Goal: Task Accomplishment & Management: Use online tool/utility

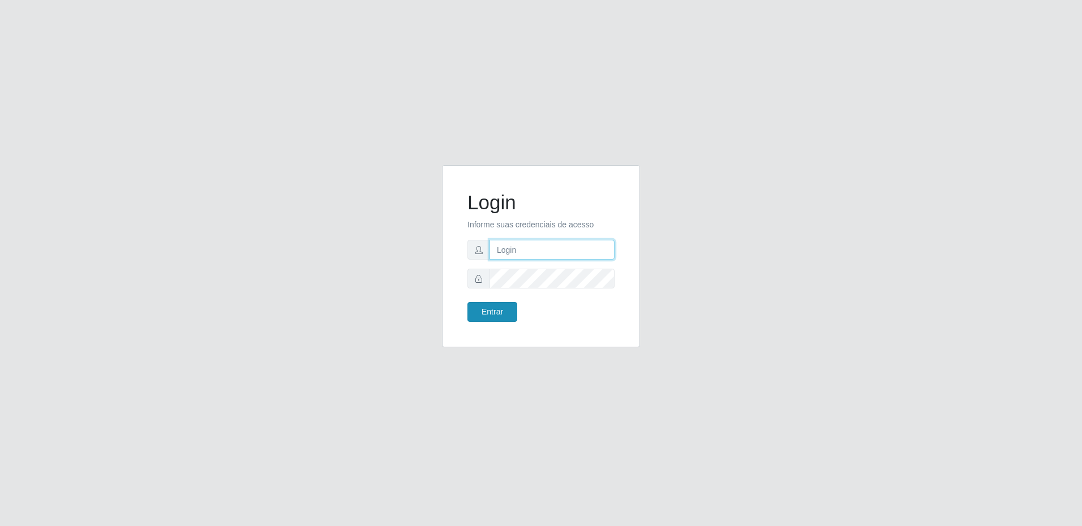
type input "[EMAIL_ADDRESS][DOMAIN_NAME]"
click at [495, 318] on button "Entrar" at bounding box center [492, 312] width 50 height 20
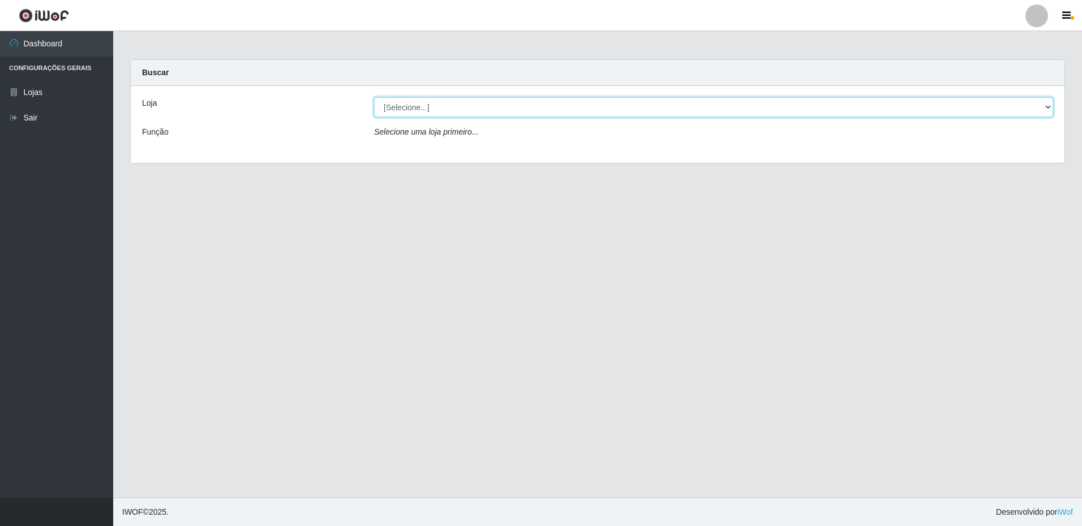
click at [431, 109] on select "[Selecione...] Extrabom - Loja 16 [GEOGRAPHIC_DATA]" at bounding box center [713, 107] width 679 height 20
select select "450"
click at [374, 97] on select "[Selecione...] Extrabom - Loja 16 [GEOGRAPHIC_DATA]" at bounding box center [713, 107] width 679 height 20
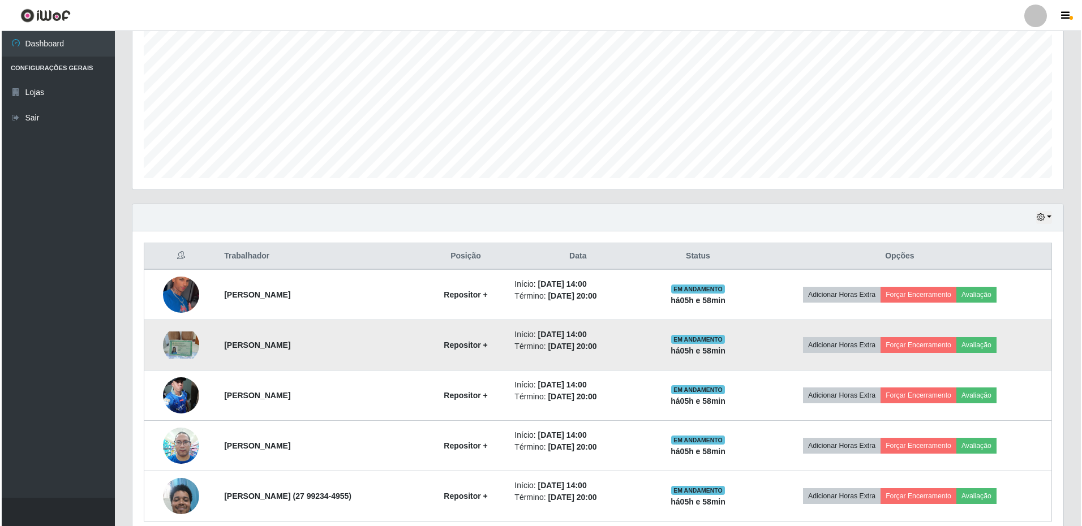
scroll to position [276, 0]
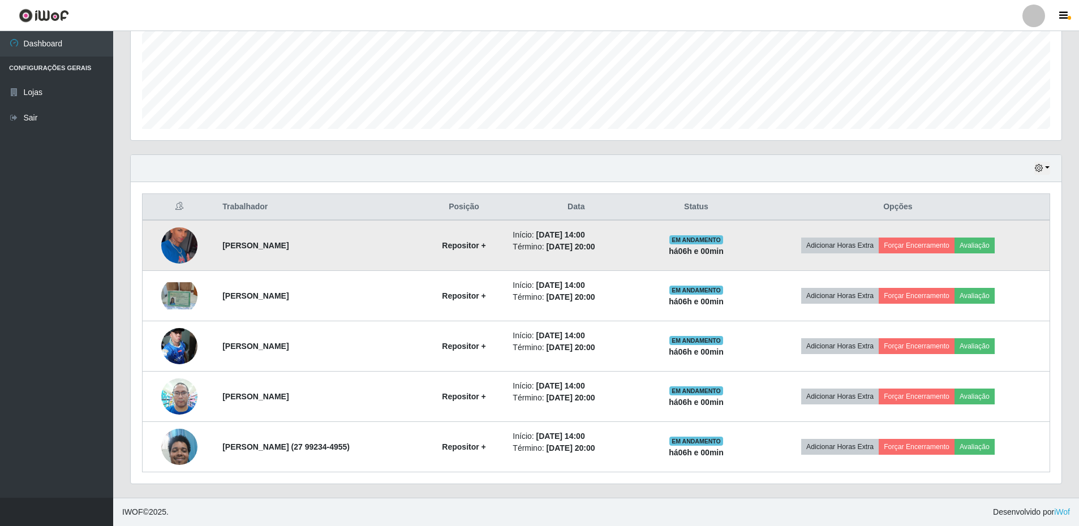
click at [178, 242] on img at bounding box center [179, 245] width 36 height 61
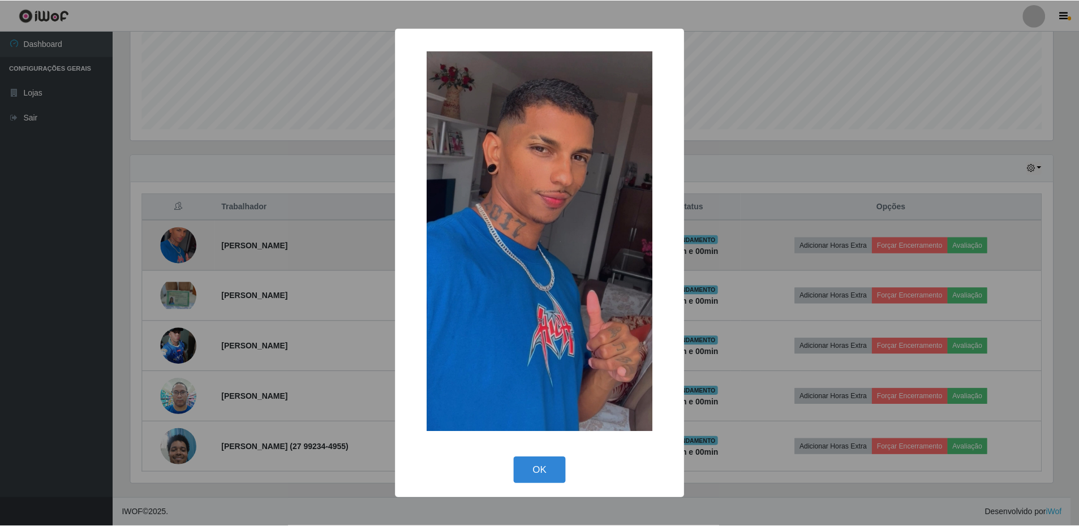
scroll to position [235, 925]
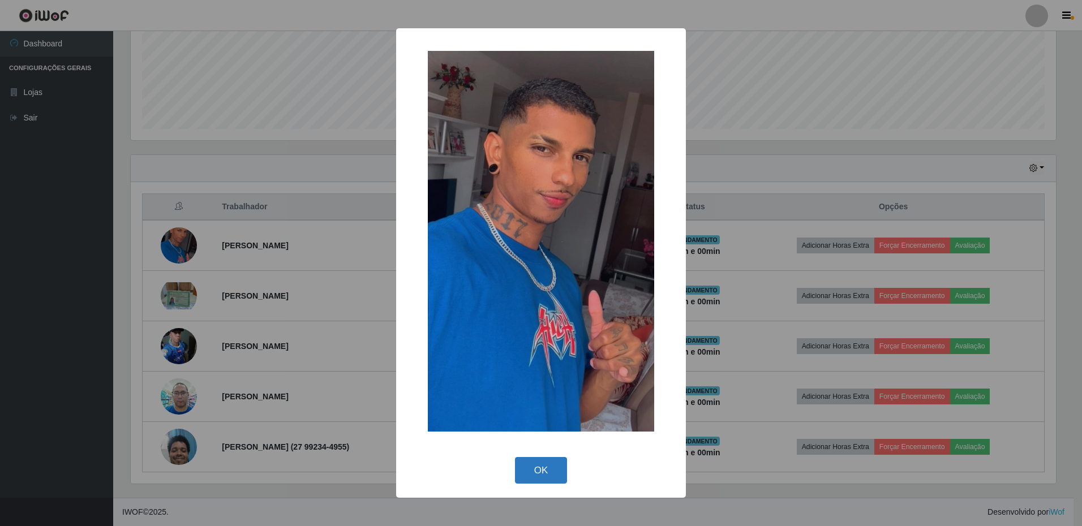
click at [533, 468] on button "OK" at bounding box center [541, 470] width 53 height 27
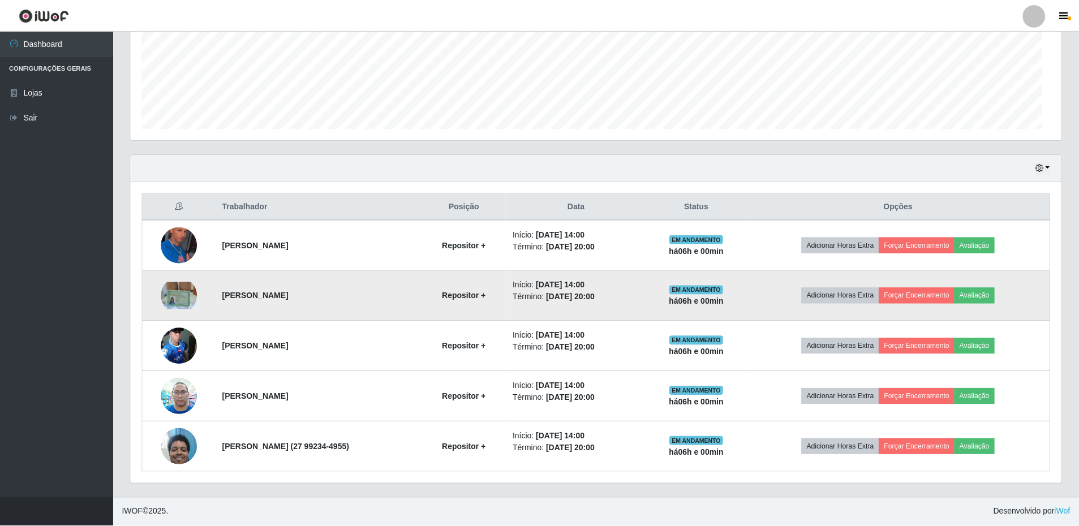
scroll to position [235, 931]
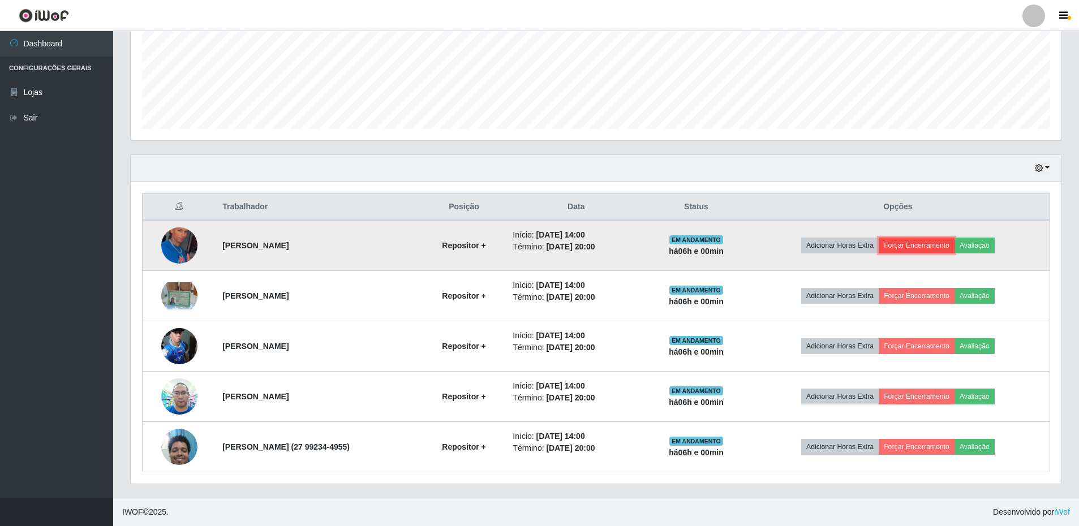
click at [905, 244] on button "Forçar Encerramento" at bounding box center [917, 246] width 76 height 16
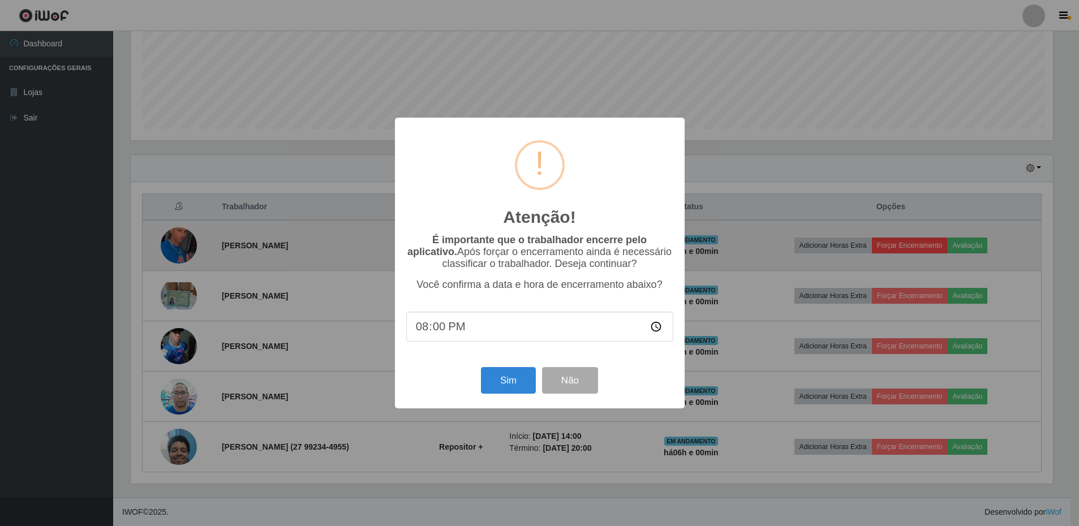
scroll to position [235, 925]
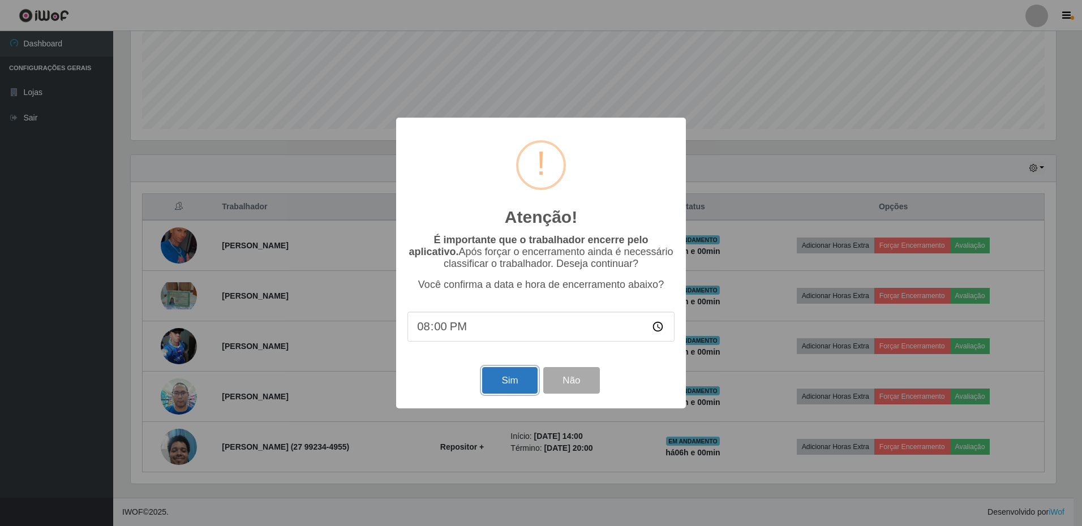
click at [509, 387] on button "Sim" at bounding box center [509, 380] width 55 height 27
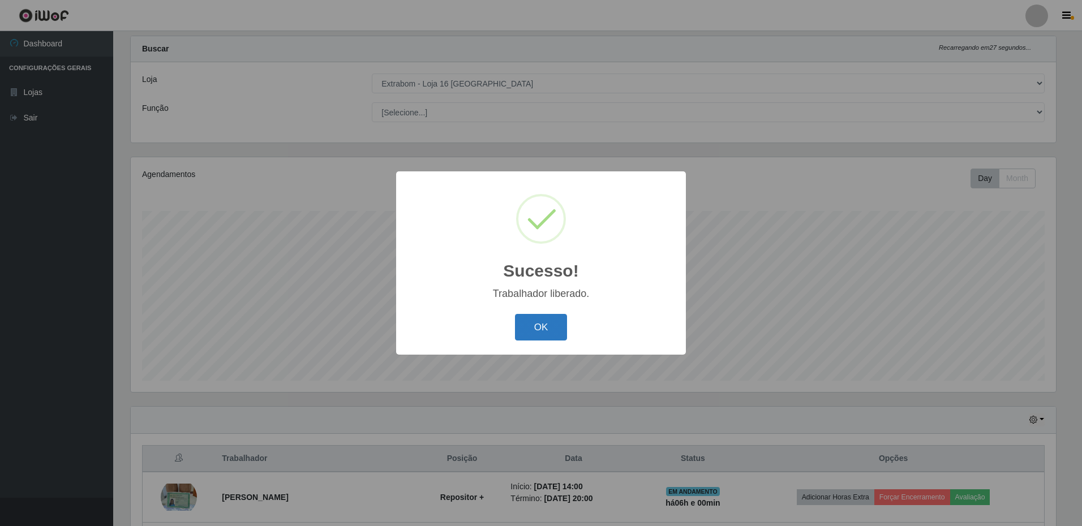
click at [526, 327] on button "OK" at bounding box center [541, 327] width 53 height 27
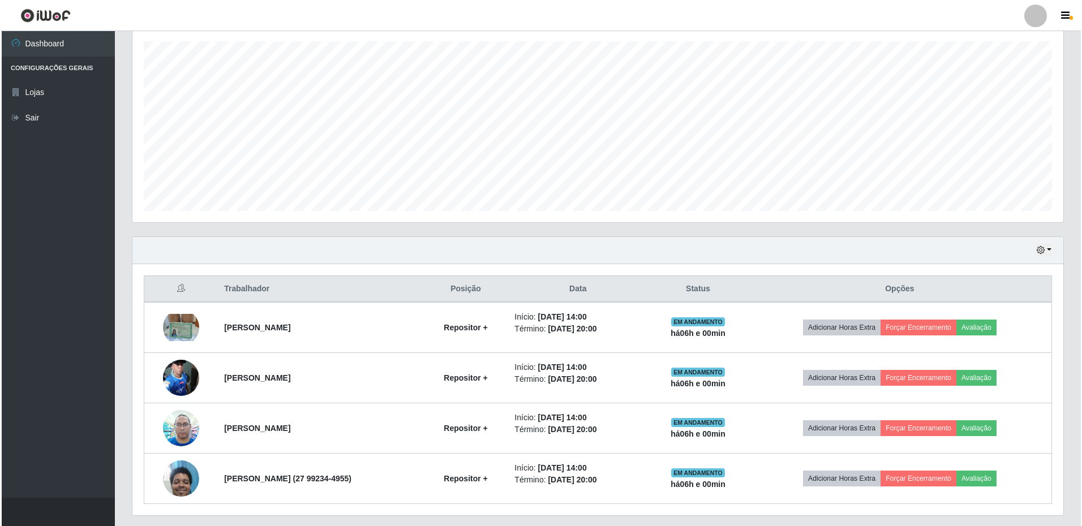
scroll to position [225, 0]
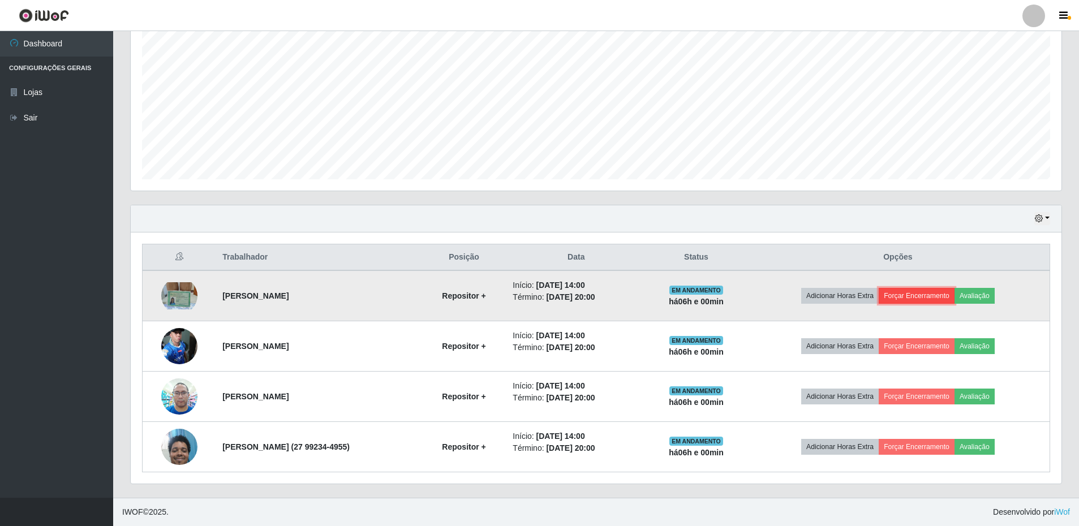
click at [932, 294] on button "Forçar Encerramento" at bounding box center [917, 296] width 76 height 16
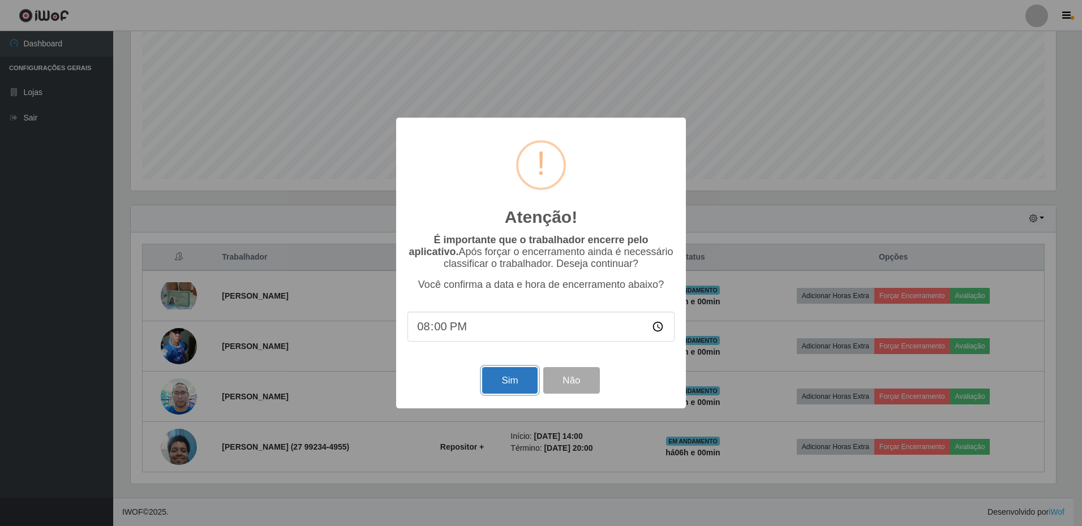
click at [518, 387] on button "Sim" at bounding box center [509, 380] width 55 height 27
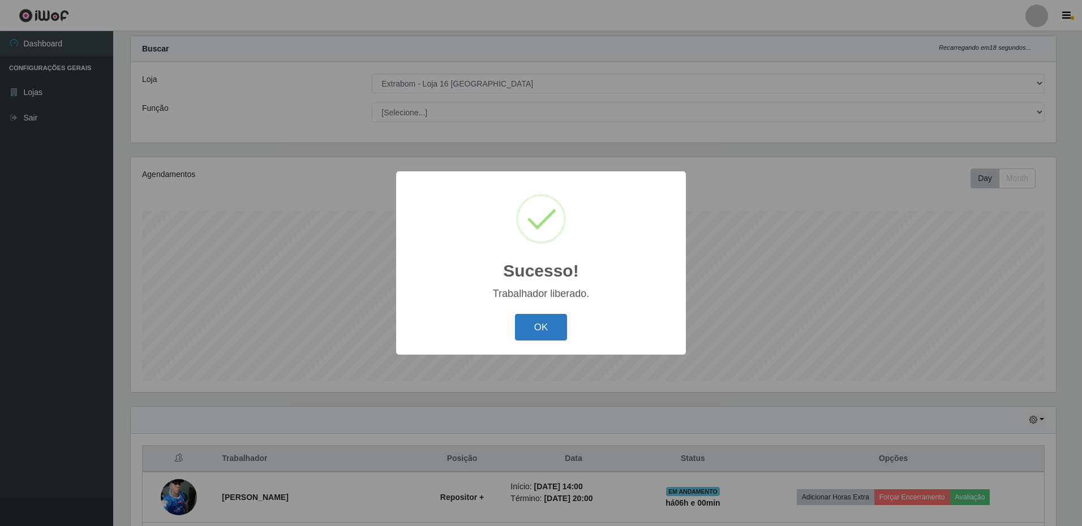
click at [549, 323] on button "OK" at bounding box center [541, 327] width 53 height 27
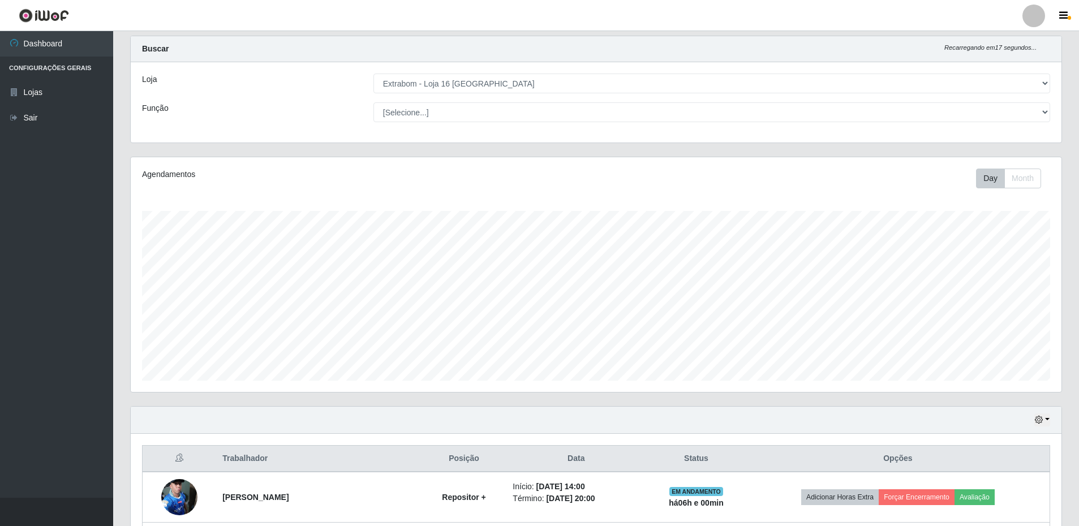
scroll to position [175, 0]
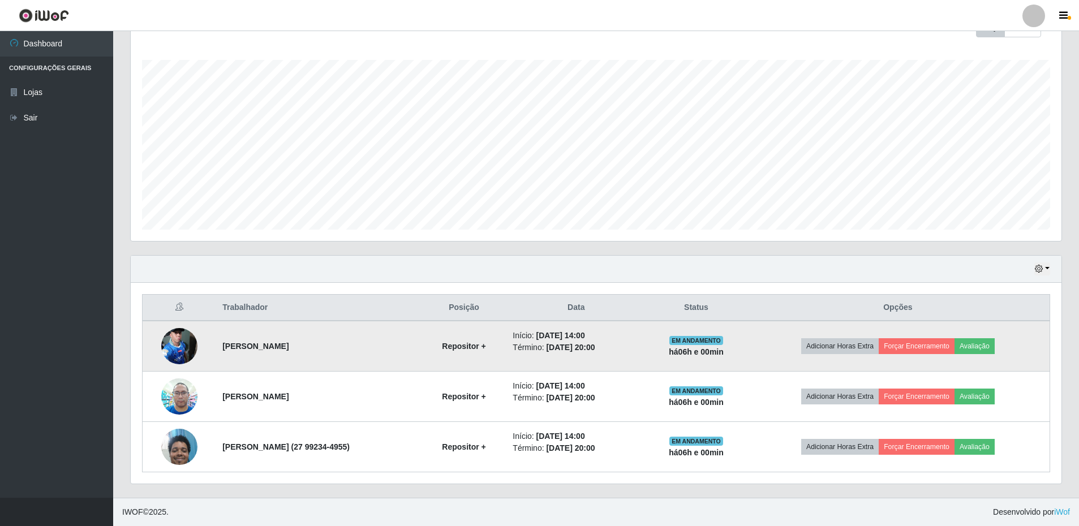
click at [183, 342] on img at bounding box center [179, 346] width 36 height 48
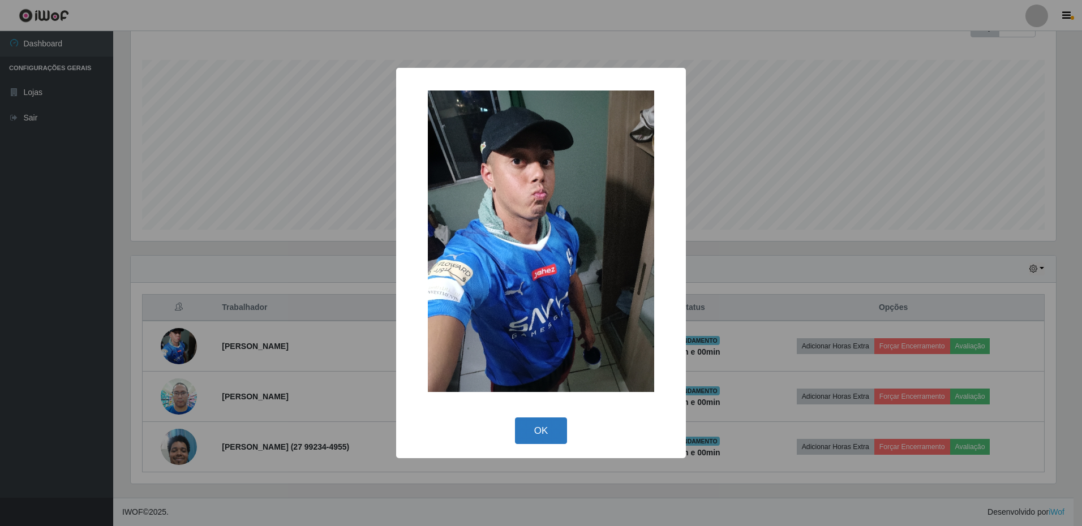
click at [540, 435] on button "OK" at bounding box center [541, 431] width 53 height 27
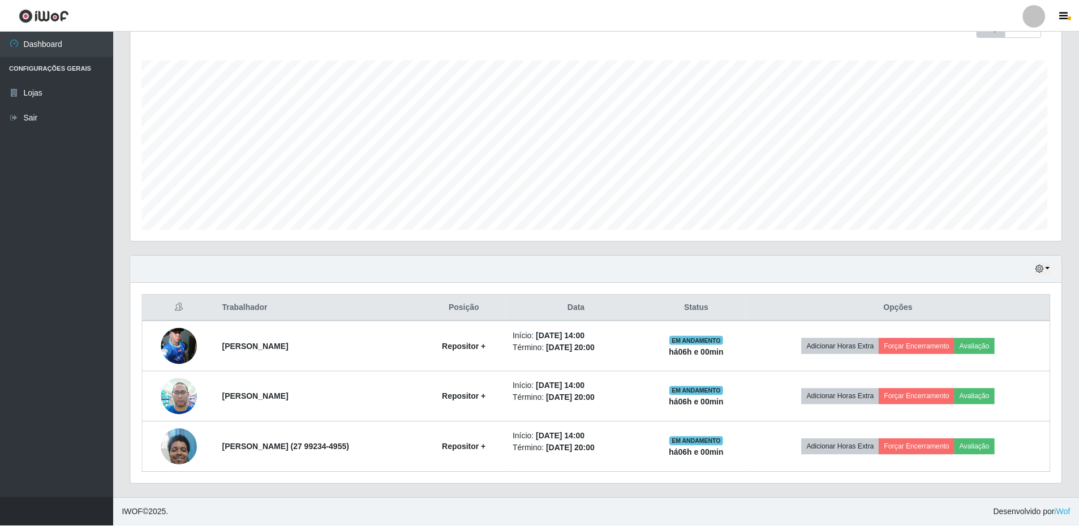
scroll to position [235, 931]
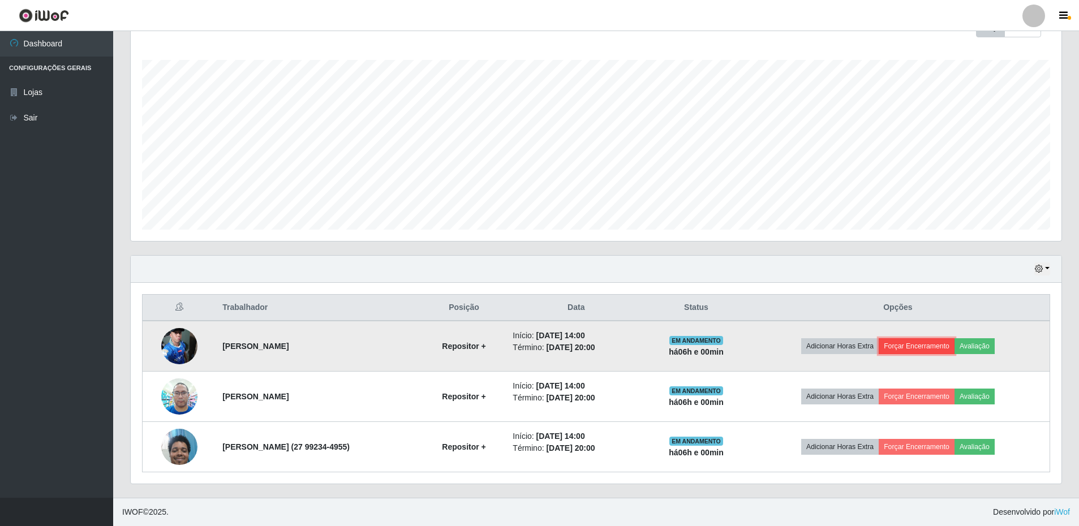
click at [922, 349] on button "Forçar Encerramento" at bounding box center [917, 346] width 76 height 16
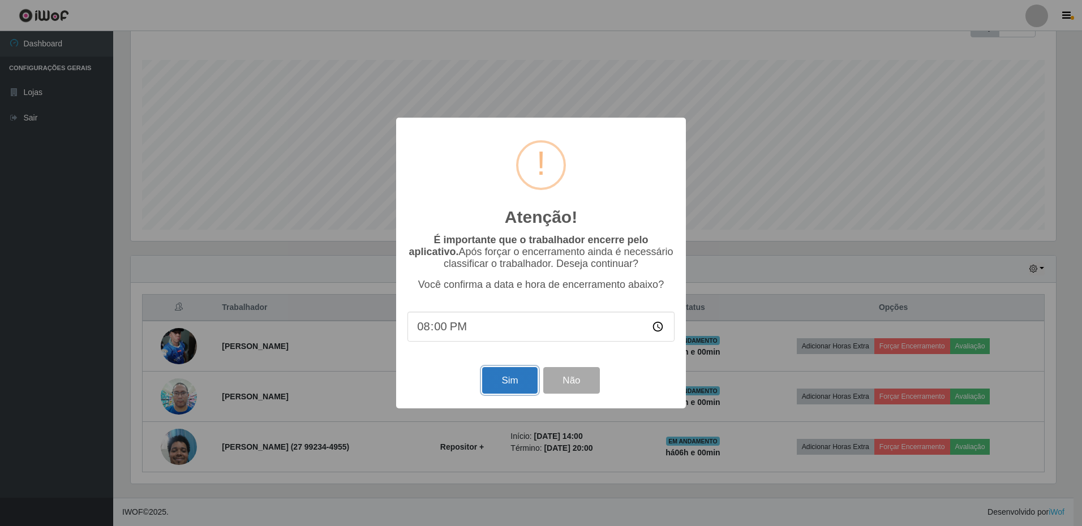
click at [517, 382] on button "Sim" at bounding box center [509, 380] width 55 height 27
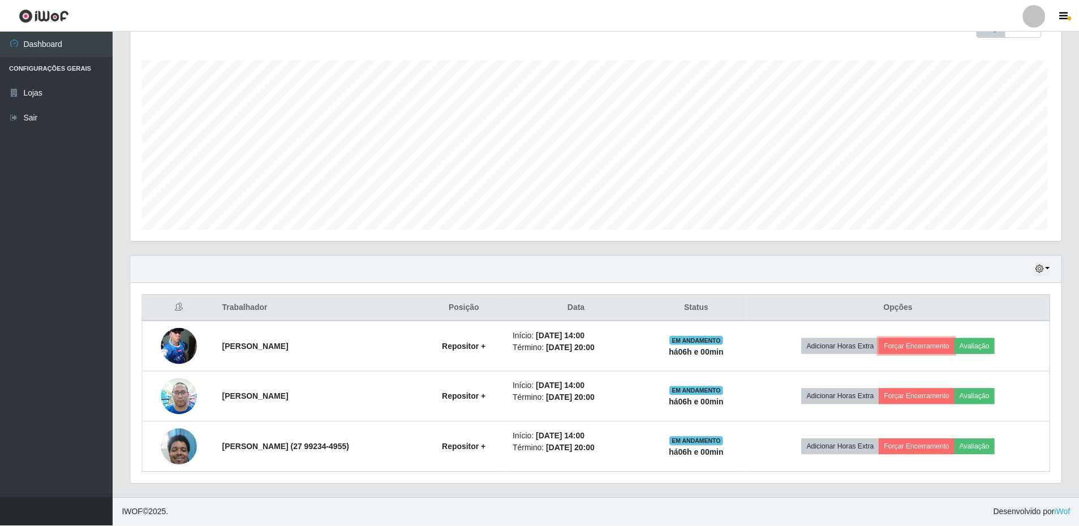
scroll to position [0, 0]
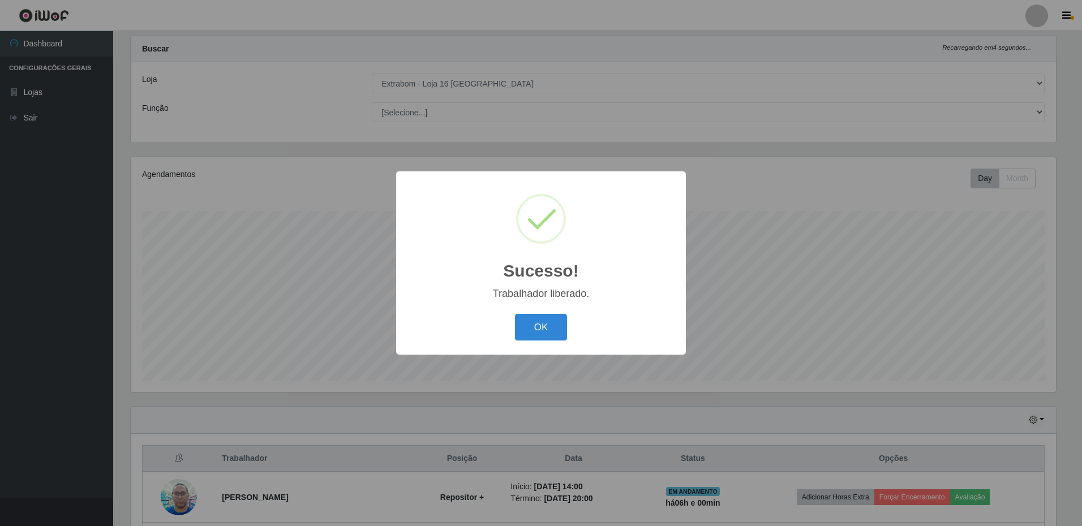
click at [526, 314] on div "OK Cancel" at bounding box center [540, 327] width 267 height 32
click at [525, 317] on button "OK" at bounding box center [541, 327] width 53 height 27
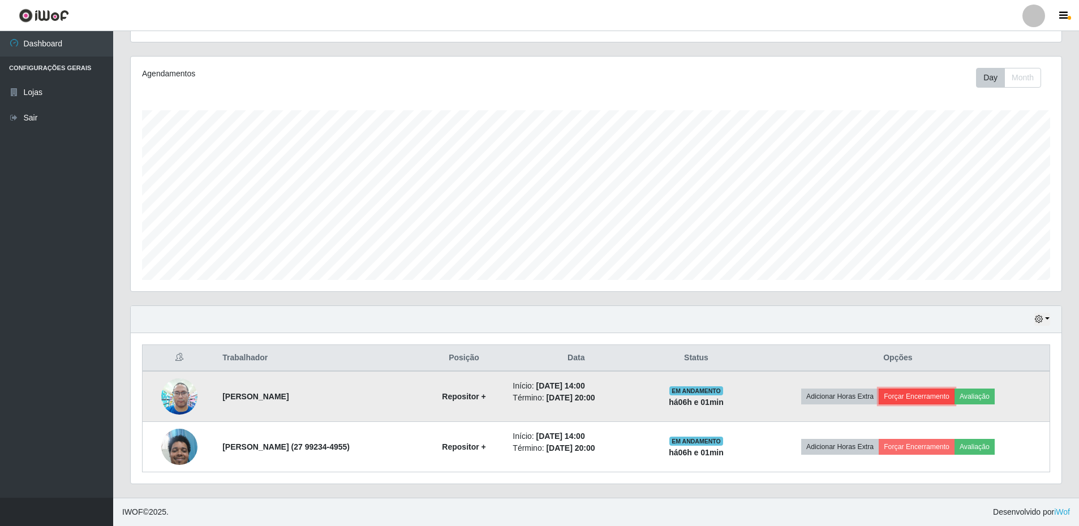
click at [932, 398] on button "Forçar Encerramento" at bounding box center [917, 397] width 76 height 16
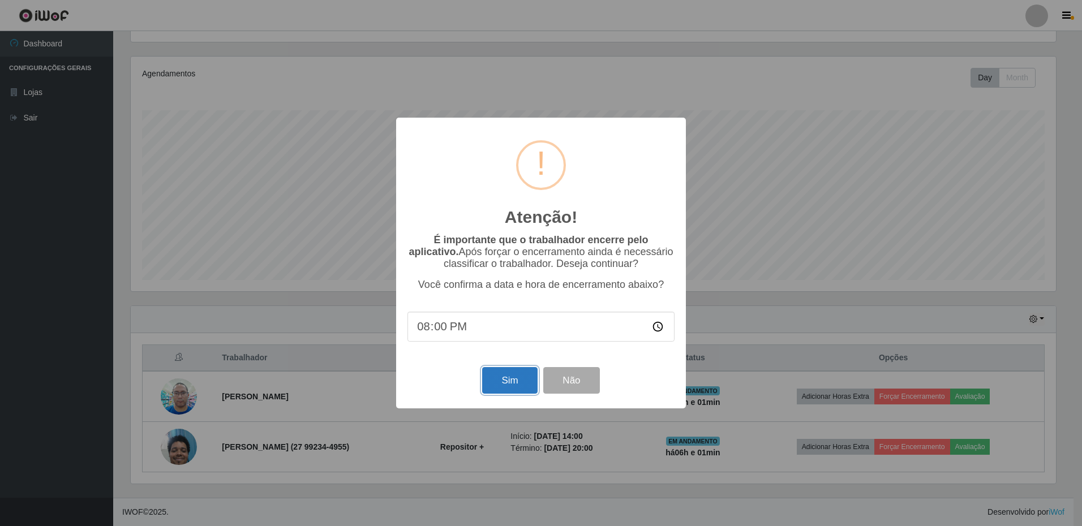
click at [517, 390] on button "Sim" at bounding box center [509, 380] width 55 height 27
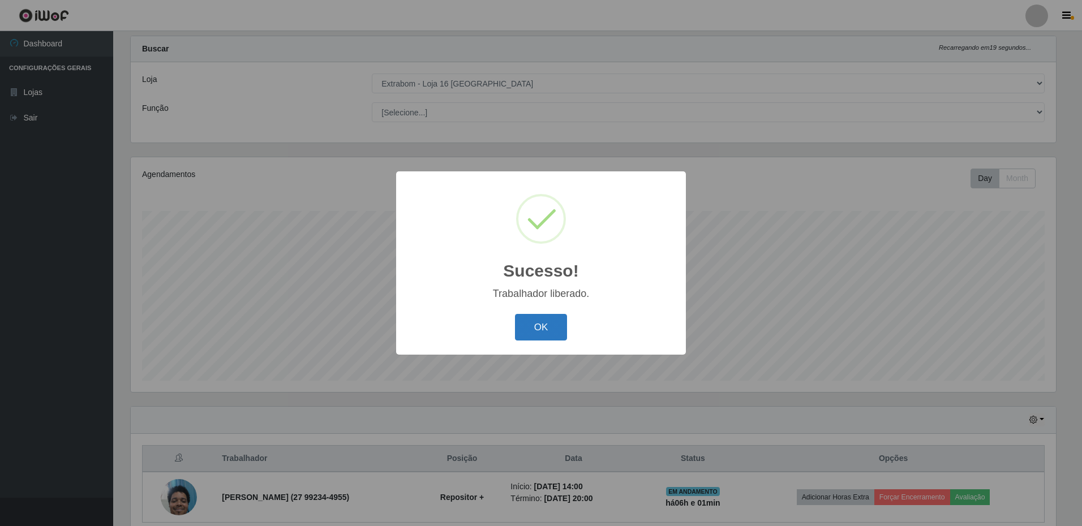
click at [540, 332] on button "OK" at bounding box center [541, 327] width 53 height 27
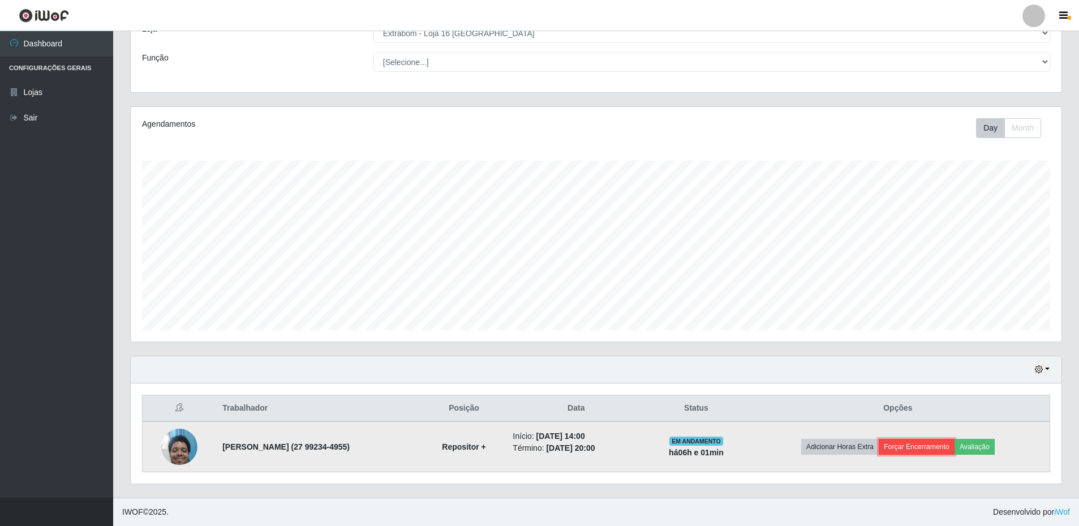
click at [922, 451] on button "Forçar Encerramento" at bounding box center [917, 447] width 76 height 16
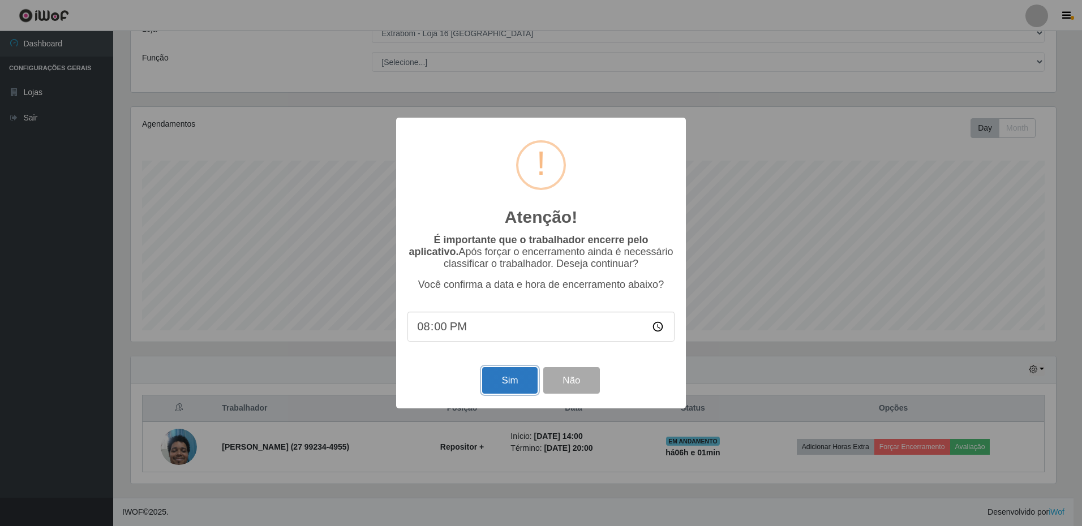
click at [510, 384] on button "Sim" at bounding box center [509, 380] width 55 height 27
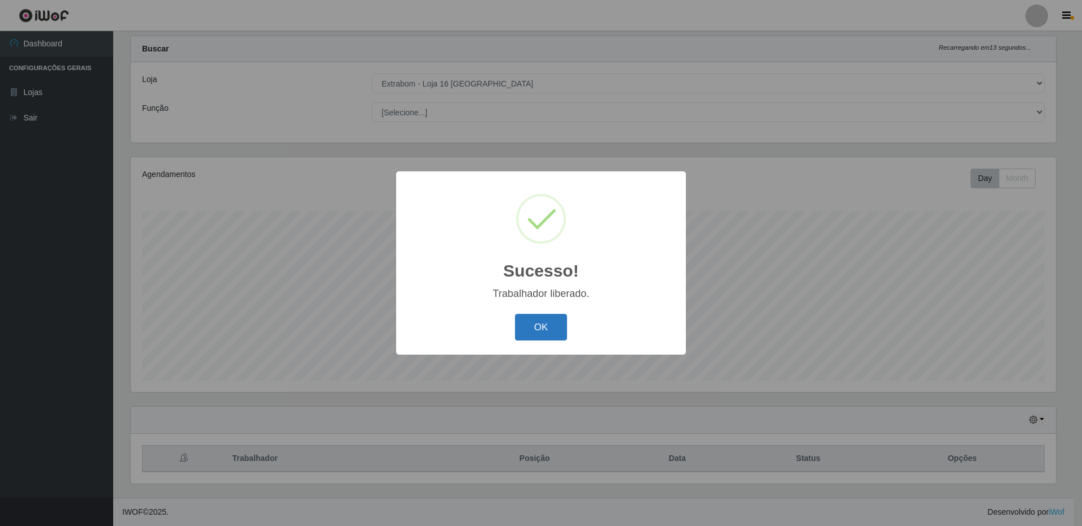
click at [555, 333] on button "OK" at bounding box center [541, 327] width 53 height 27
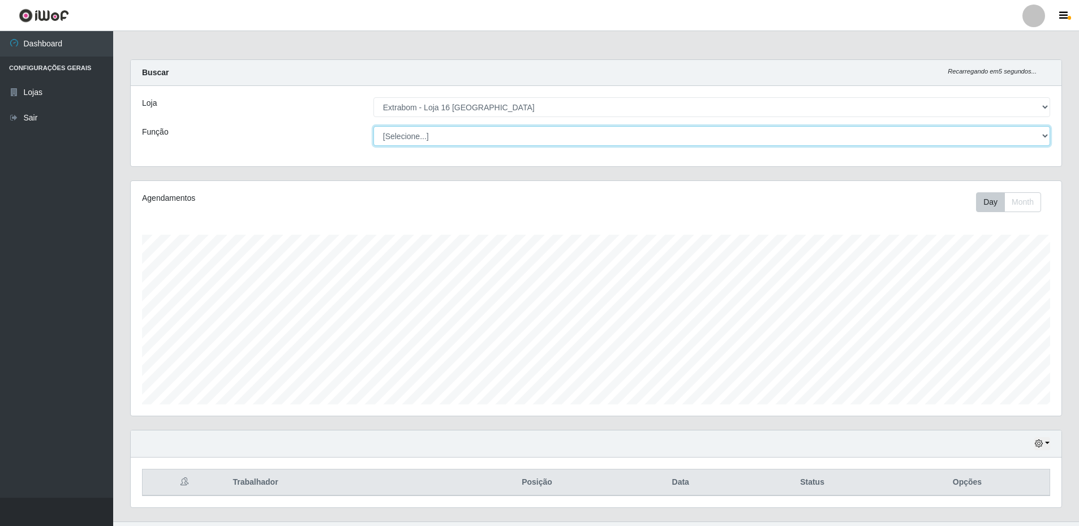
click at [436, 132] on select "[Selecione...] Repositor Repositor + Repositor ++" at bounding box center [712, 136] width 677 height 20
click at [431, 107] on select "[Selecione...] Extrabom - Loja 16 [GEOGRAPHIC_DATA]" at bounding box center [712, 107] width 677 height 20
